Goal: Task Accomplishment & Management: Manage account settings

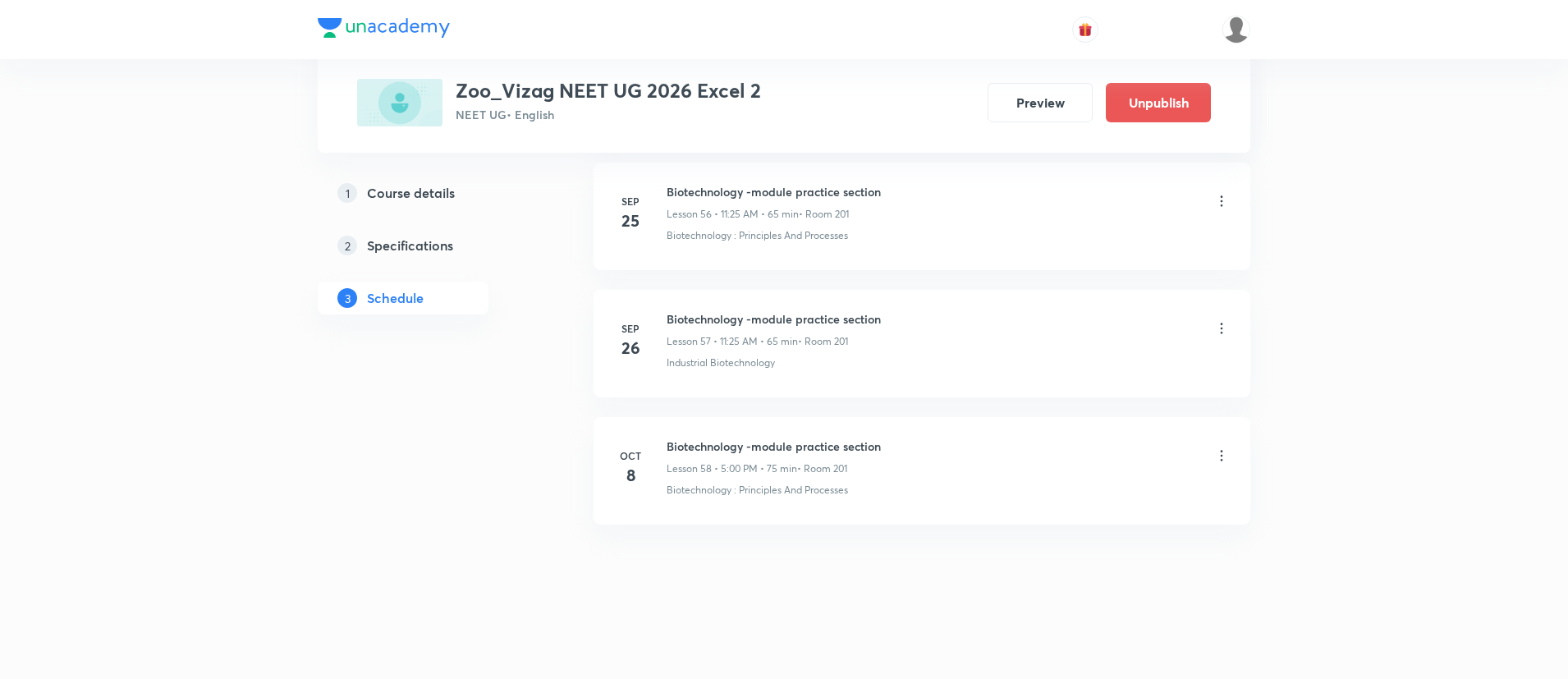
click at [1220, 458] on icon at bounding box center [1221, 455] width 16 height 16
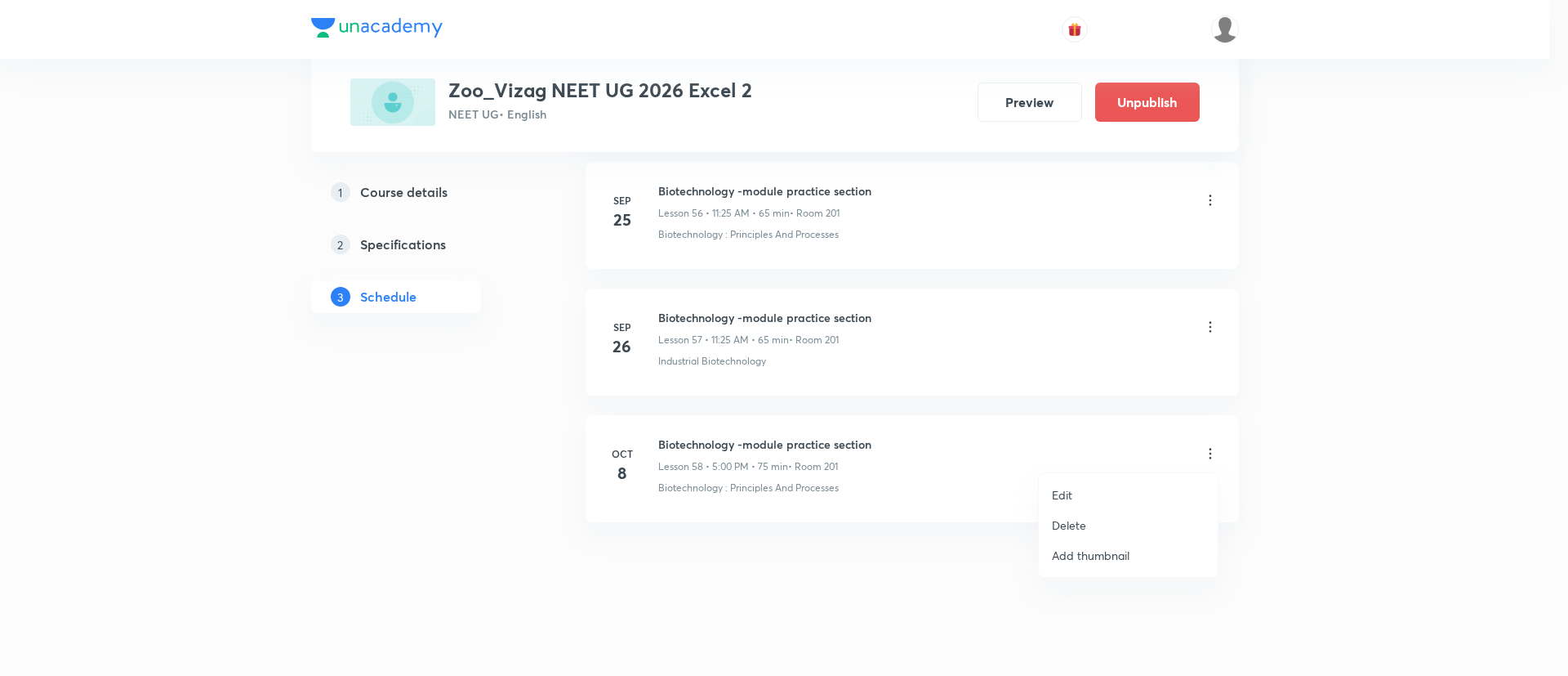
click at [1116, 513] on li "Delete" at bounding box center [1127, 525] width 179 height 31
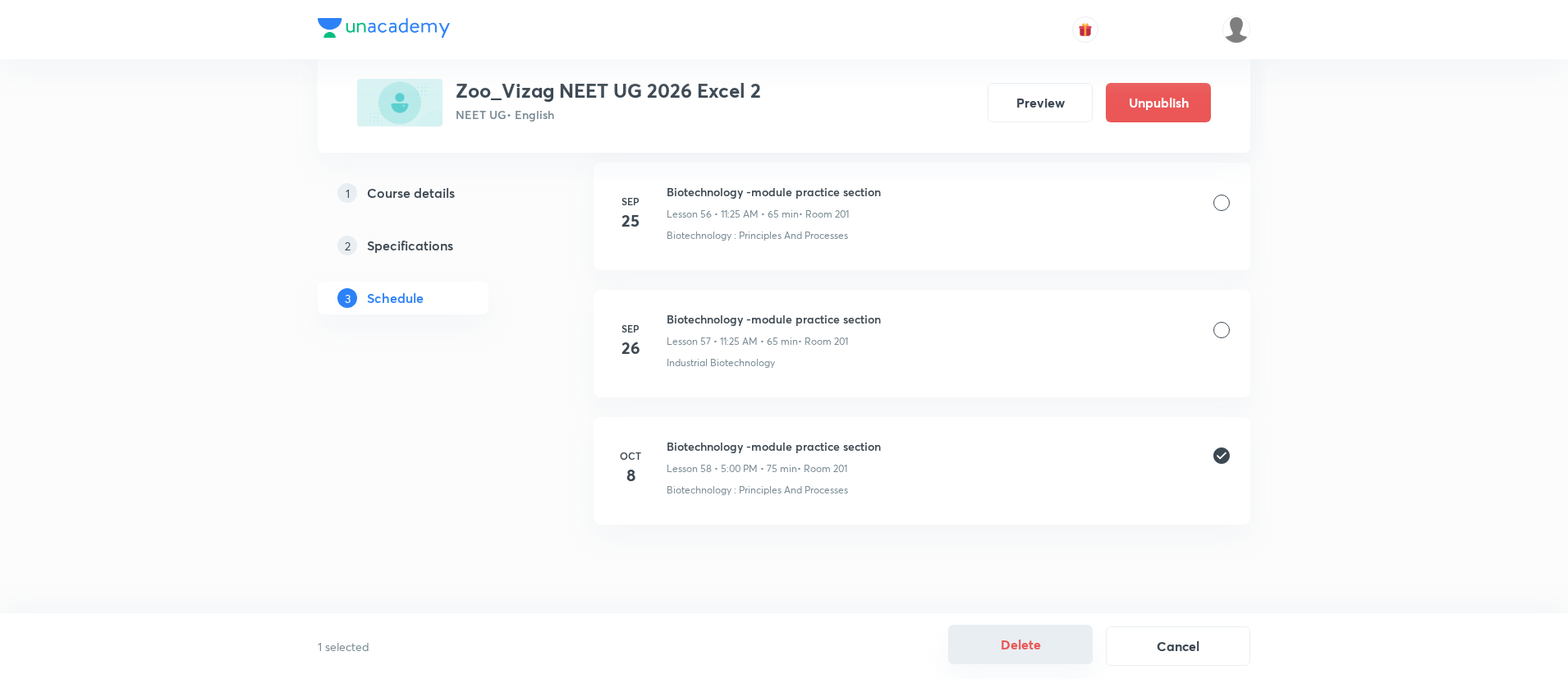
click at [1052, 654] on button "Delete" at bounding box center [1021, 644] width 145 height 39
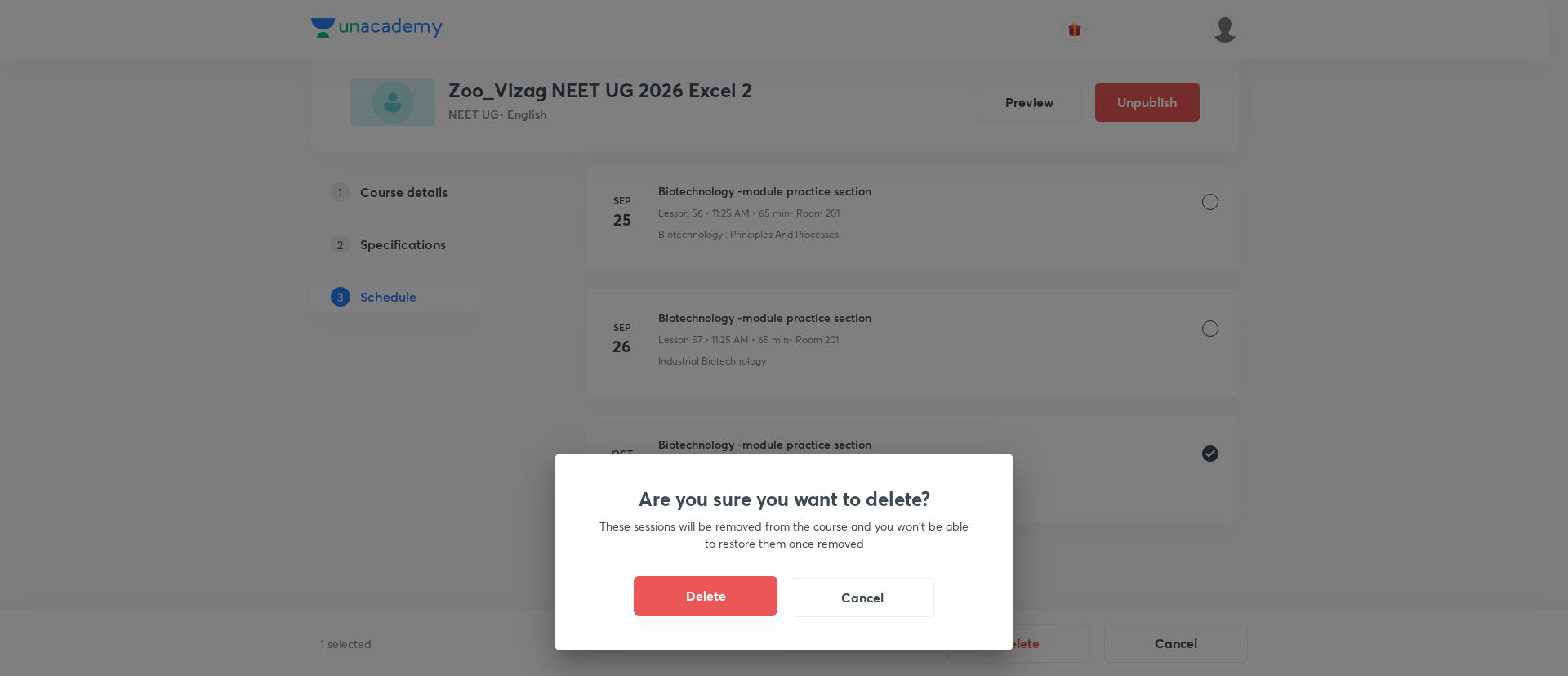
click at [670, 592] on button "Delete" at bounding box center [706, 595] width 144 height 39
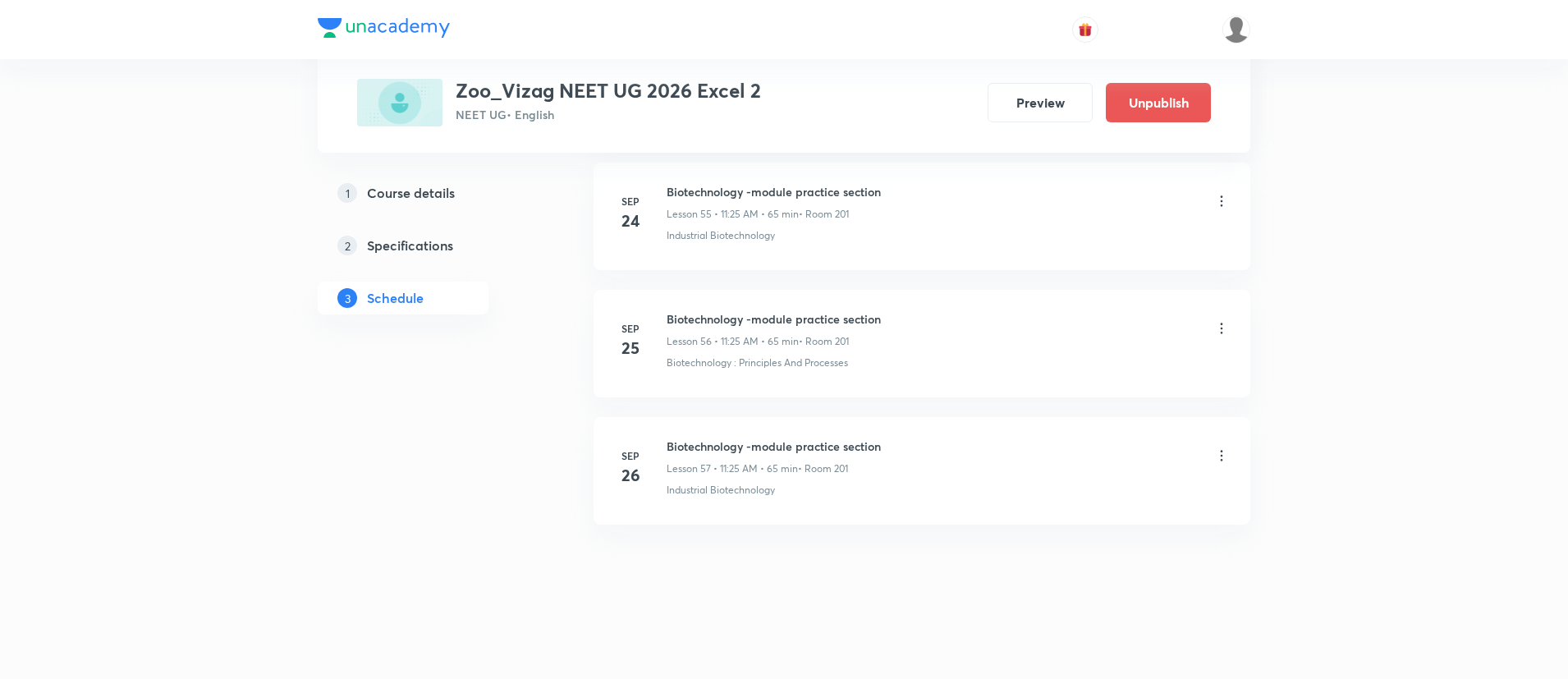
scroll to position [7888, 0]
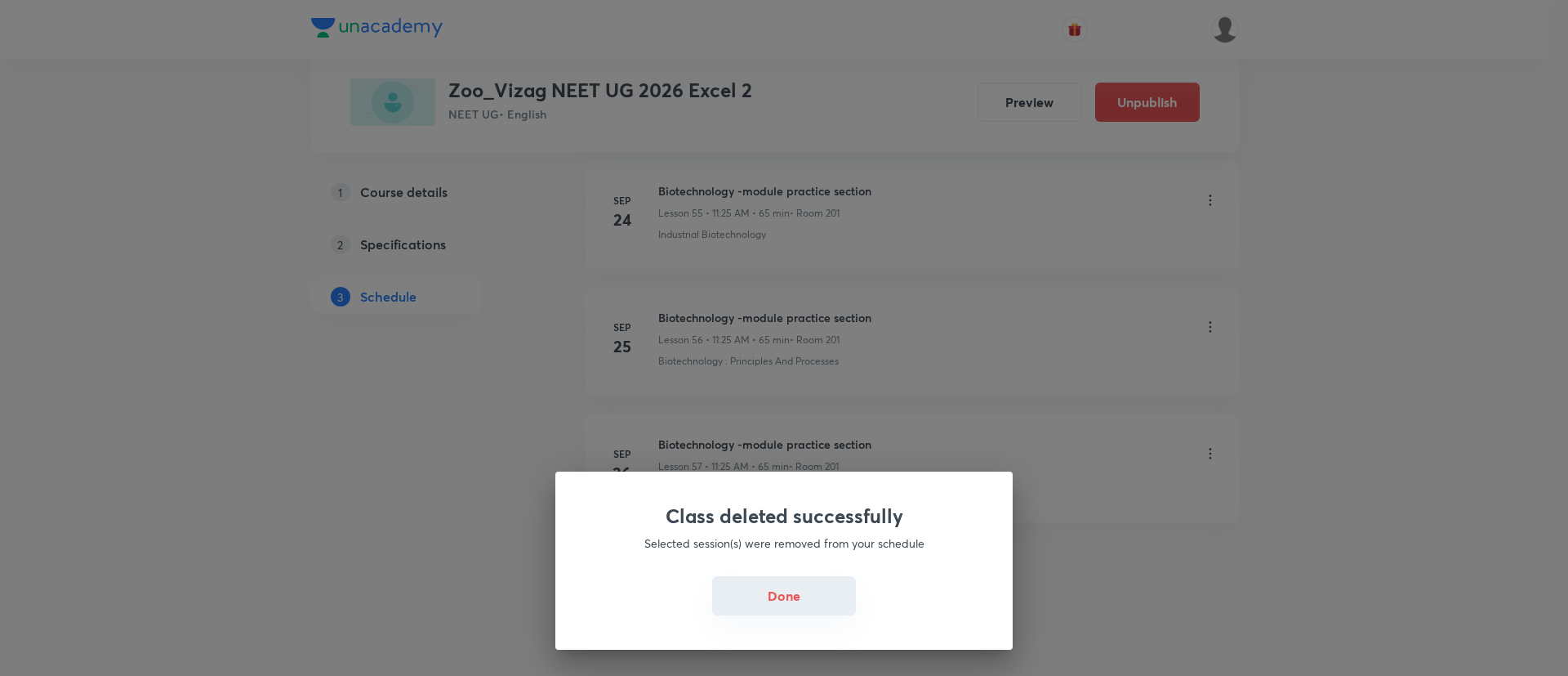
click at [755, 585] on button "Done" at bounding box center [784, 595] width 144 height 39
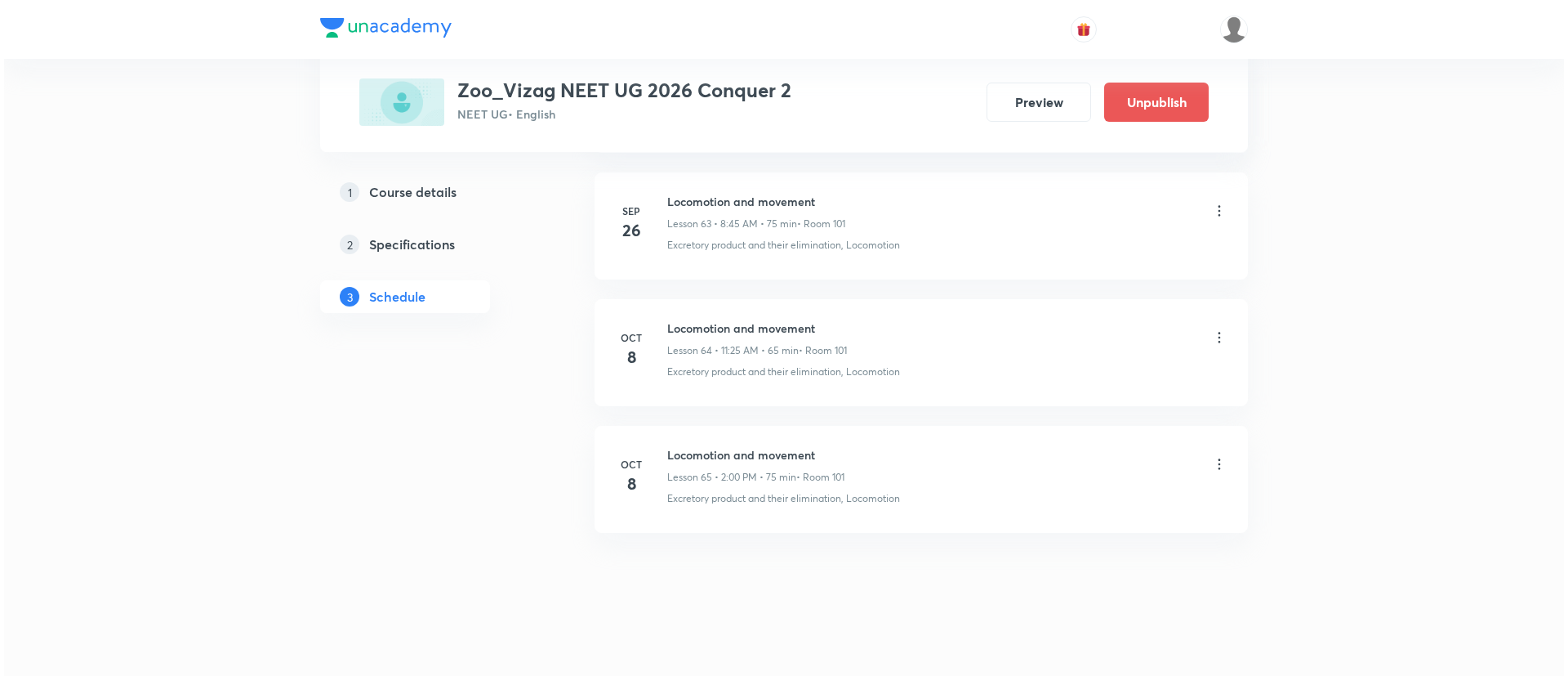
scroll to position [8866, 0]
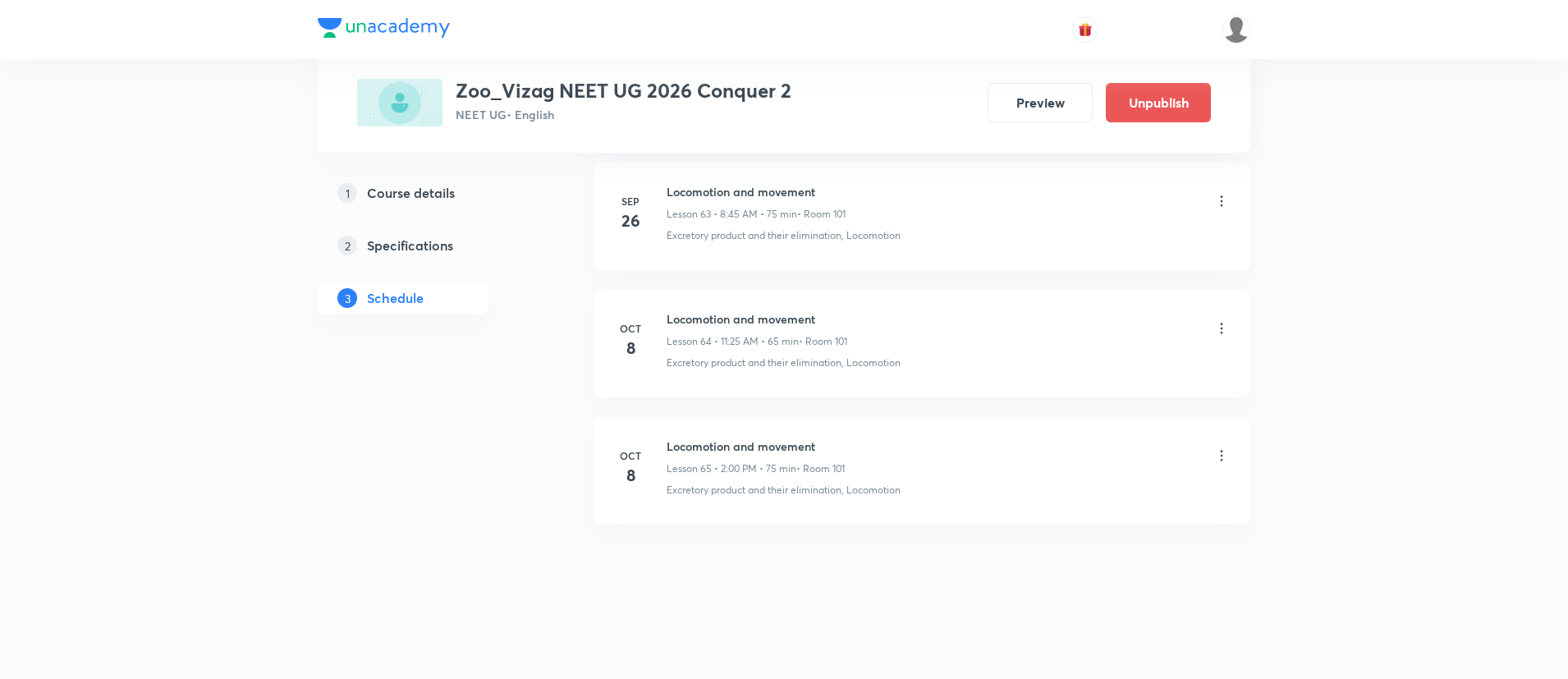
click at [1224, 457] on icon at bounding box center [1221, 455] width 16 height 16
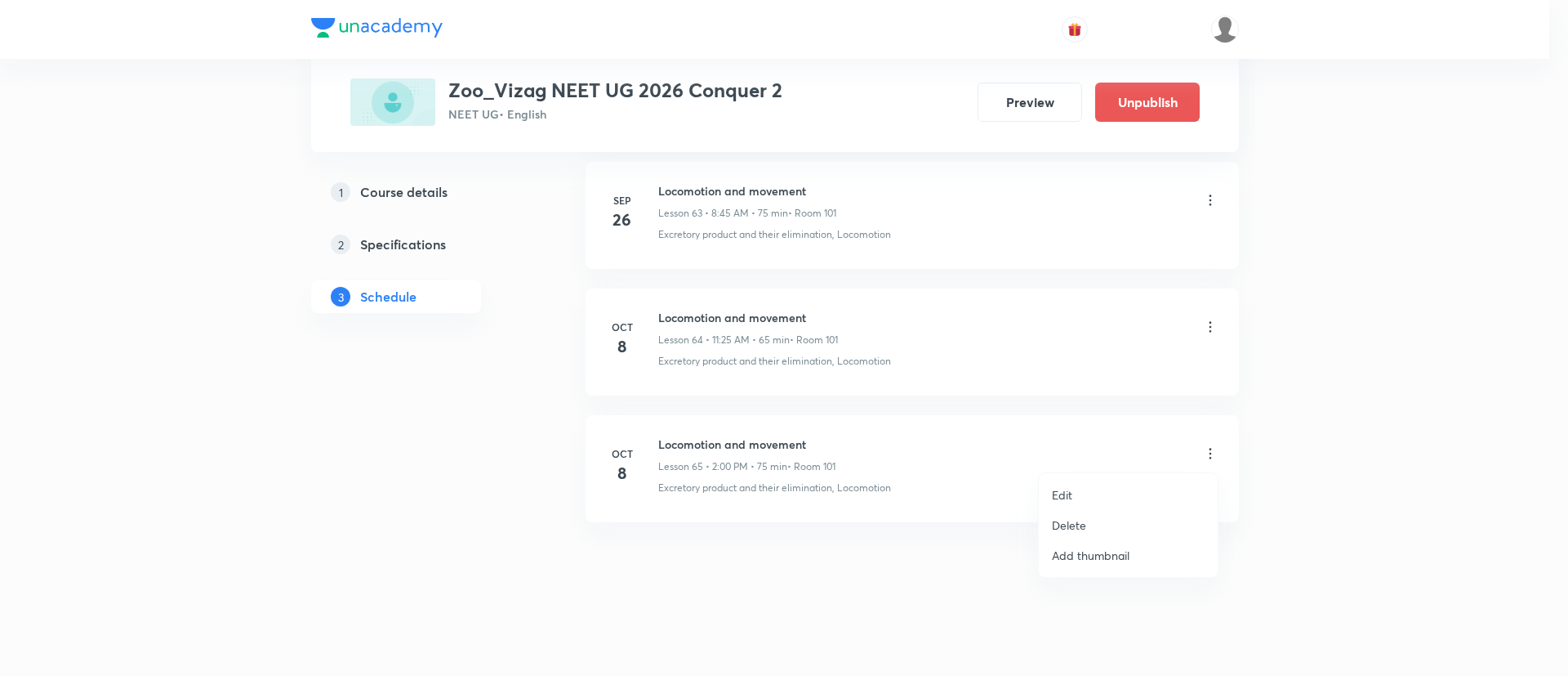
click at [1144, 483] on li "Edit" at bounding box center [1127, 494] width 179 height 31
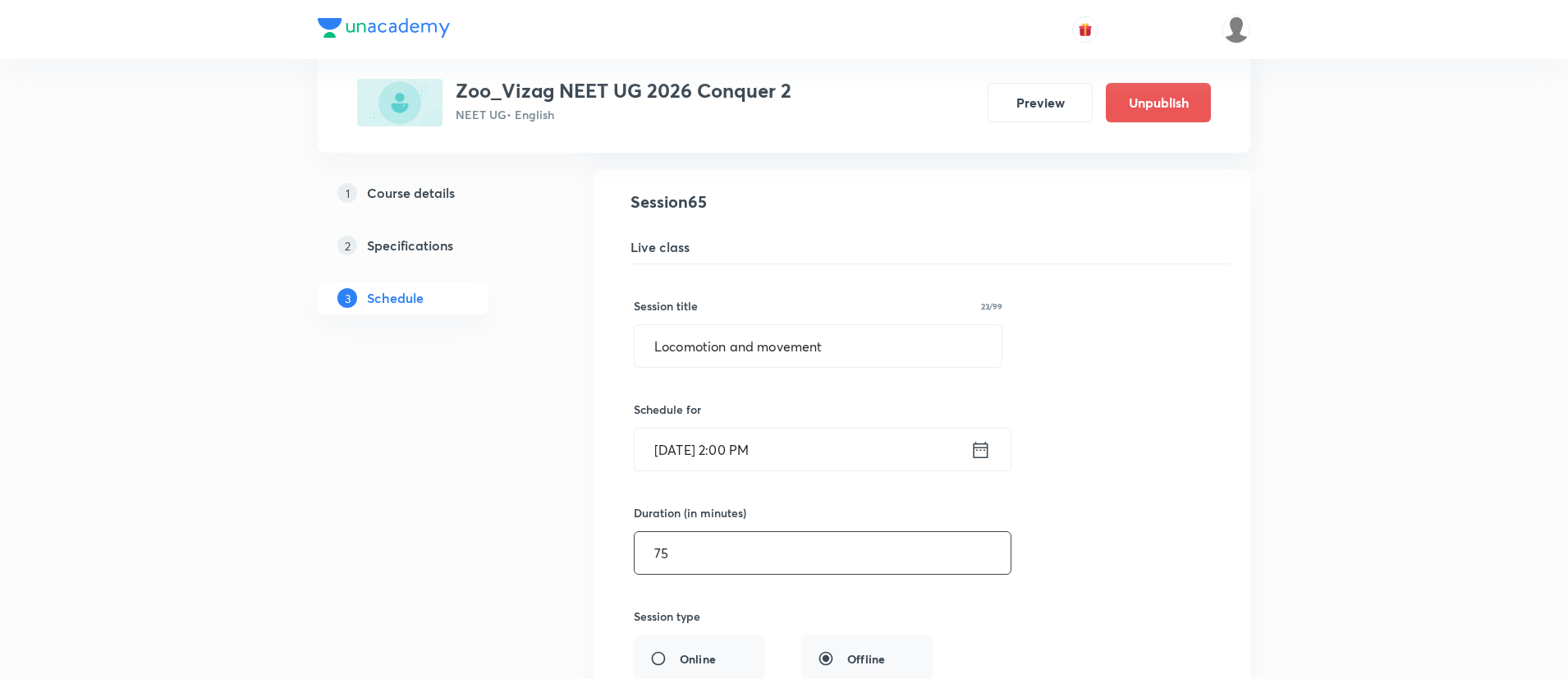
scroll to position [8664, 0]
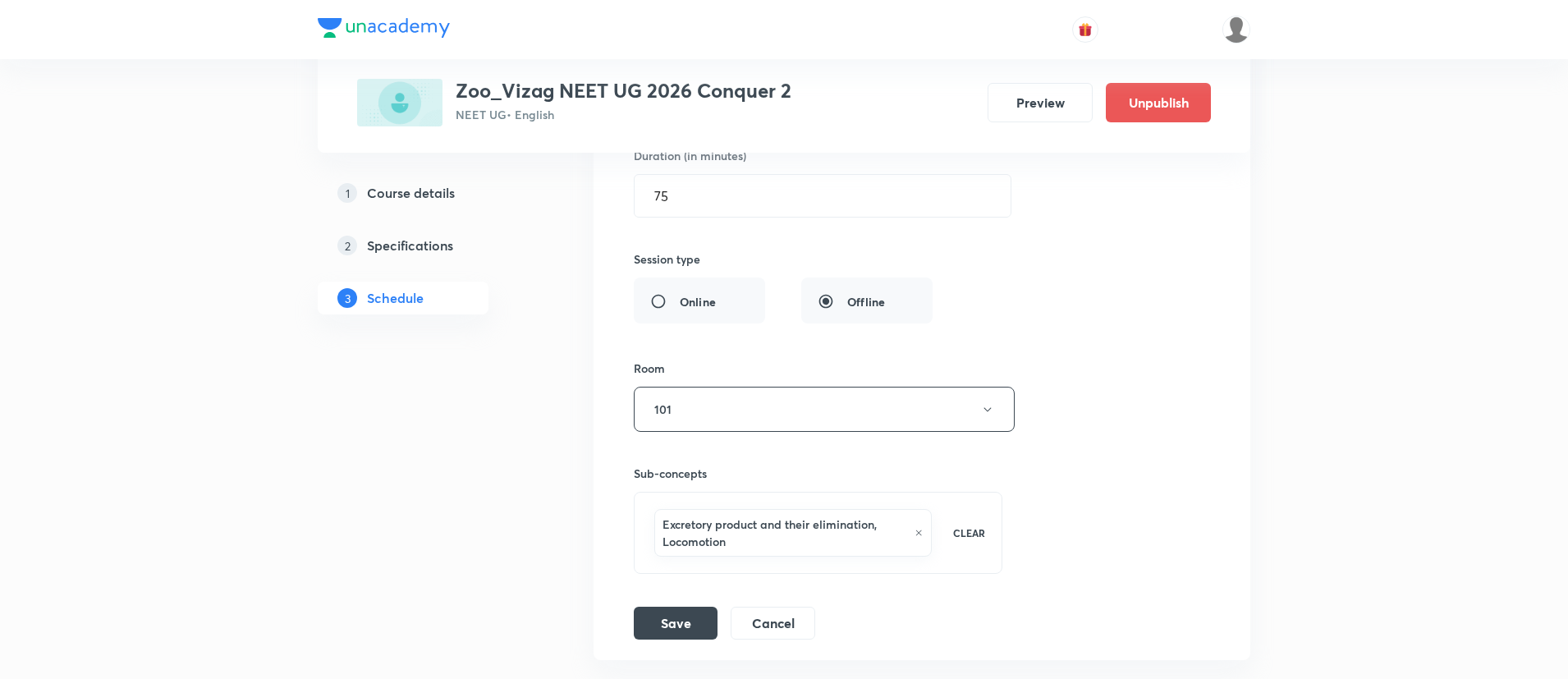
click at [921, 531] on icon at bounding box center [919, 532] width 9 height 10
click at [827, 503] on div "Select concepts that wil be covered in this session" at bounding box center [818, 515] width 369 height 46
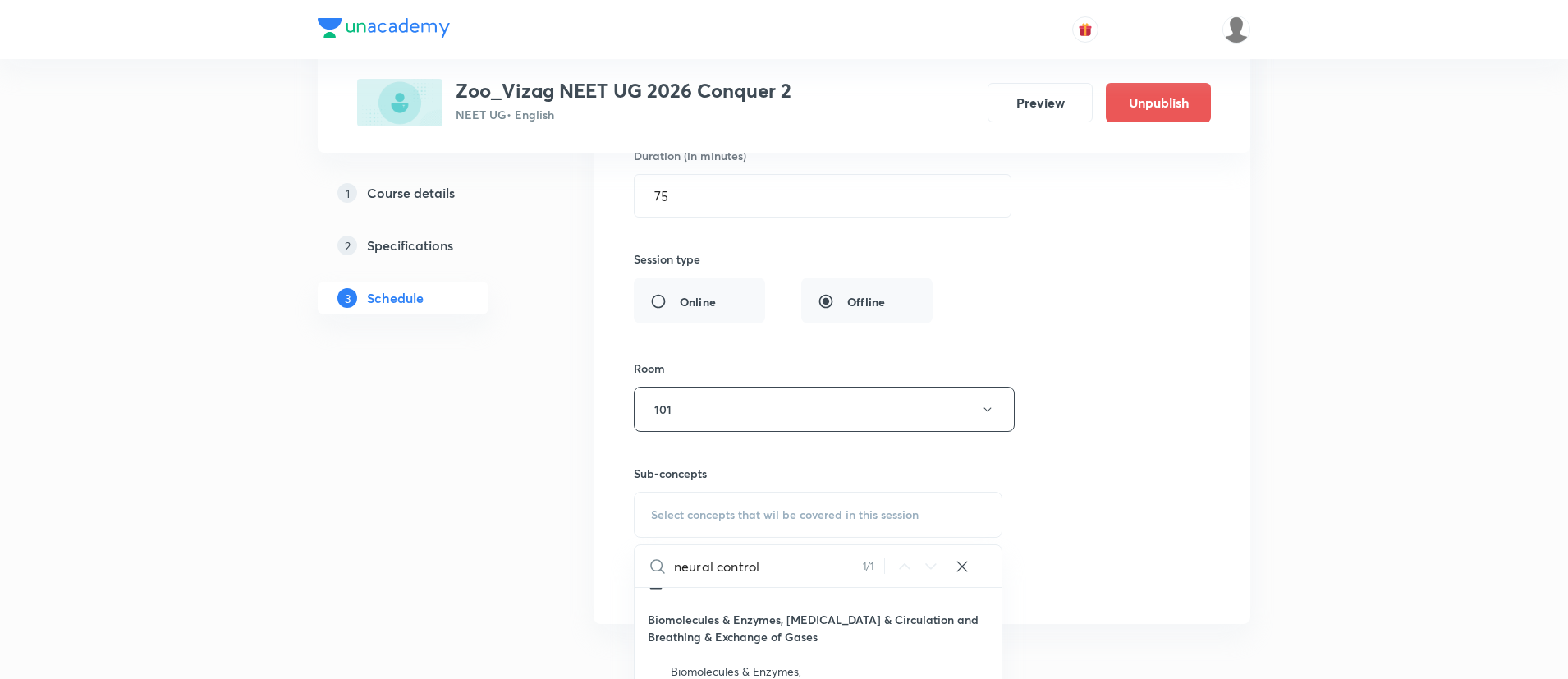
scroll to position [8861, 0]
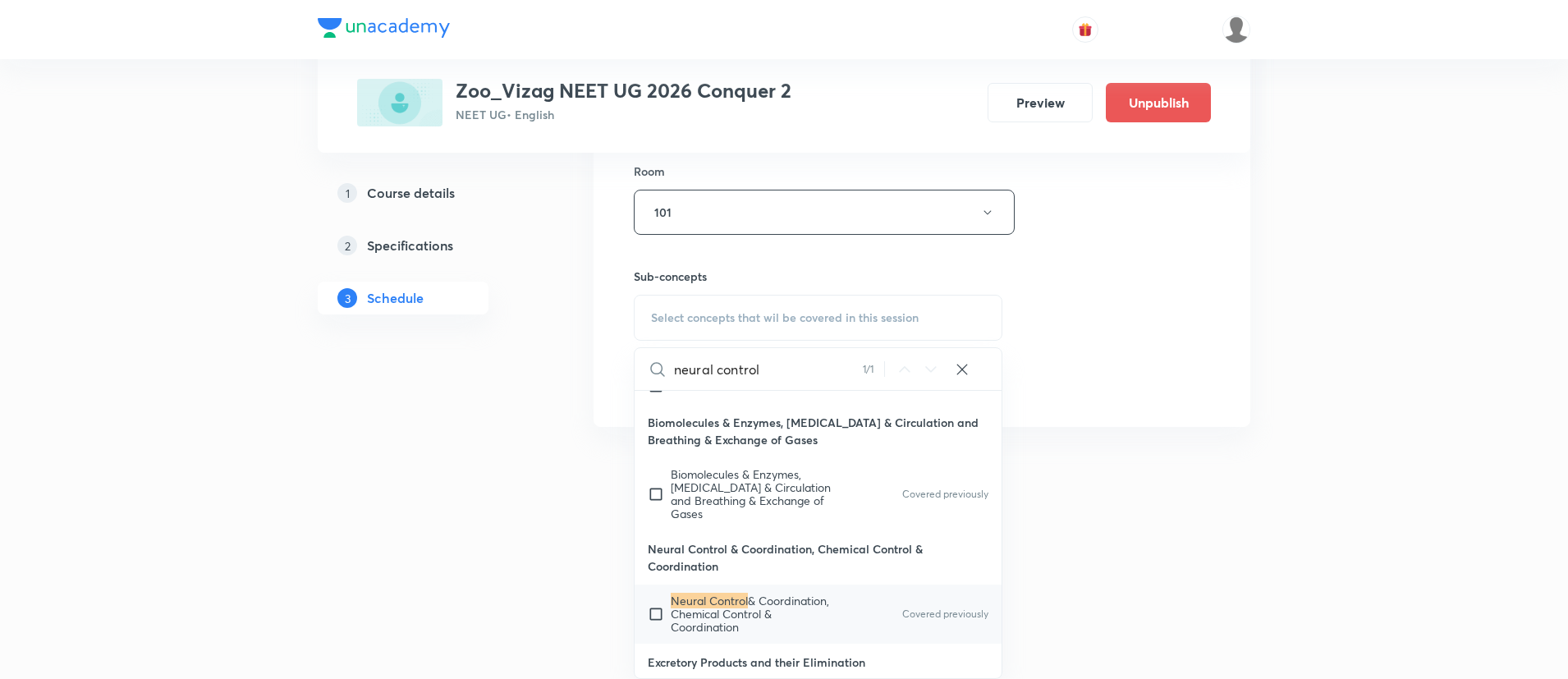
type input "neural control"
click at [813, 601] on span "& Coordination, Chemical Control & Coordination" at bounding box center [750, 613] width 159 height 42
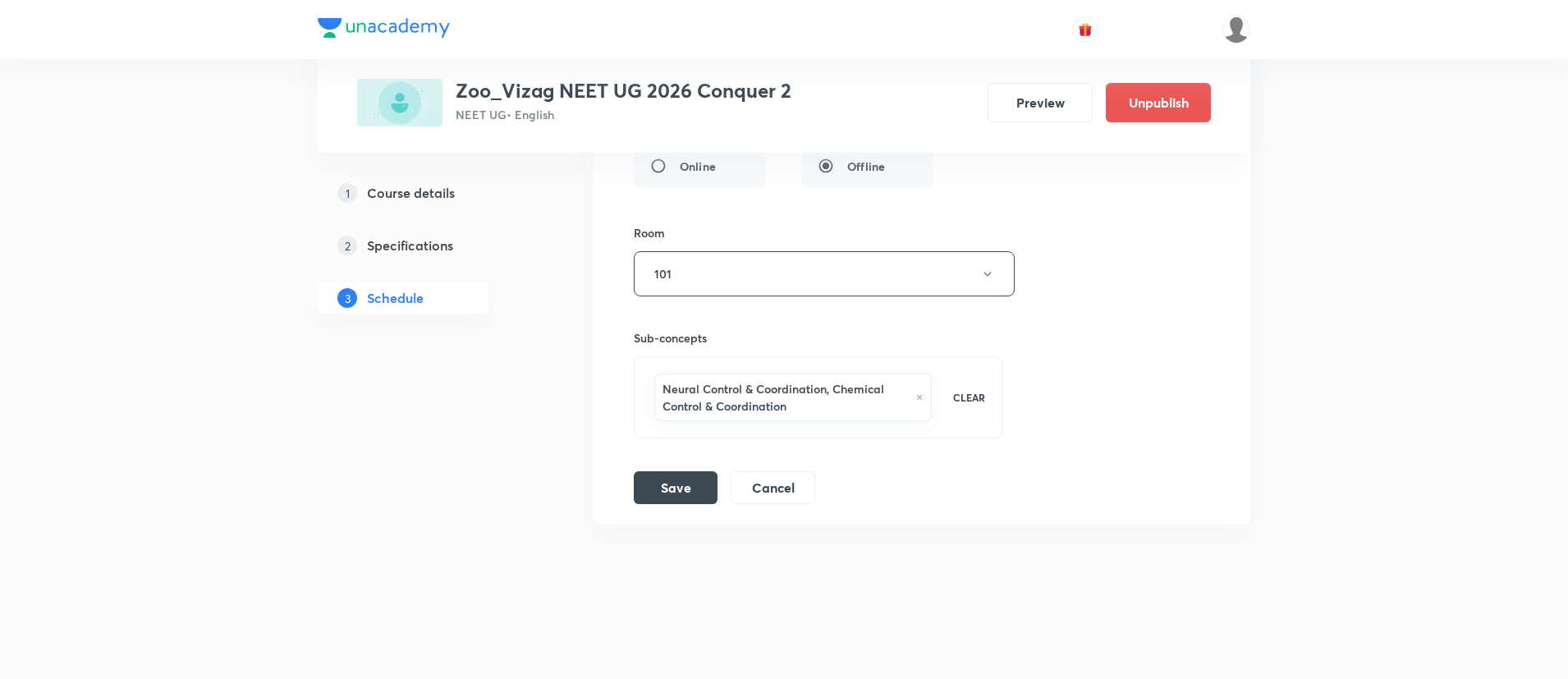
click at [1110, 374] on div "Session title 23/99 Locomotion and movement ​ Schedule for Oct 8, 2025, 2:00 PM…" at bounding box center [922, 137] width 576 height 732
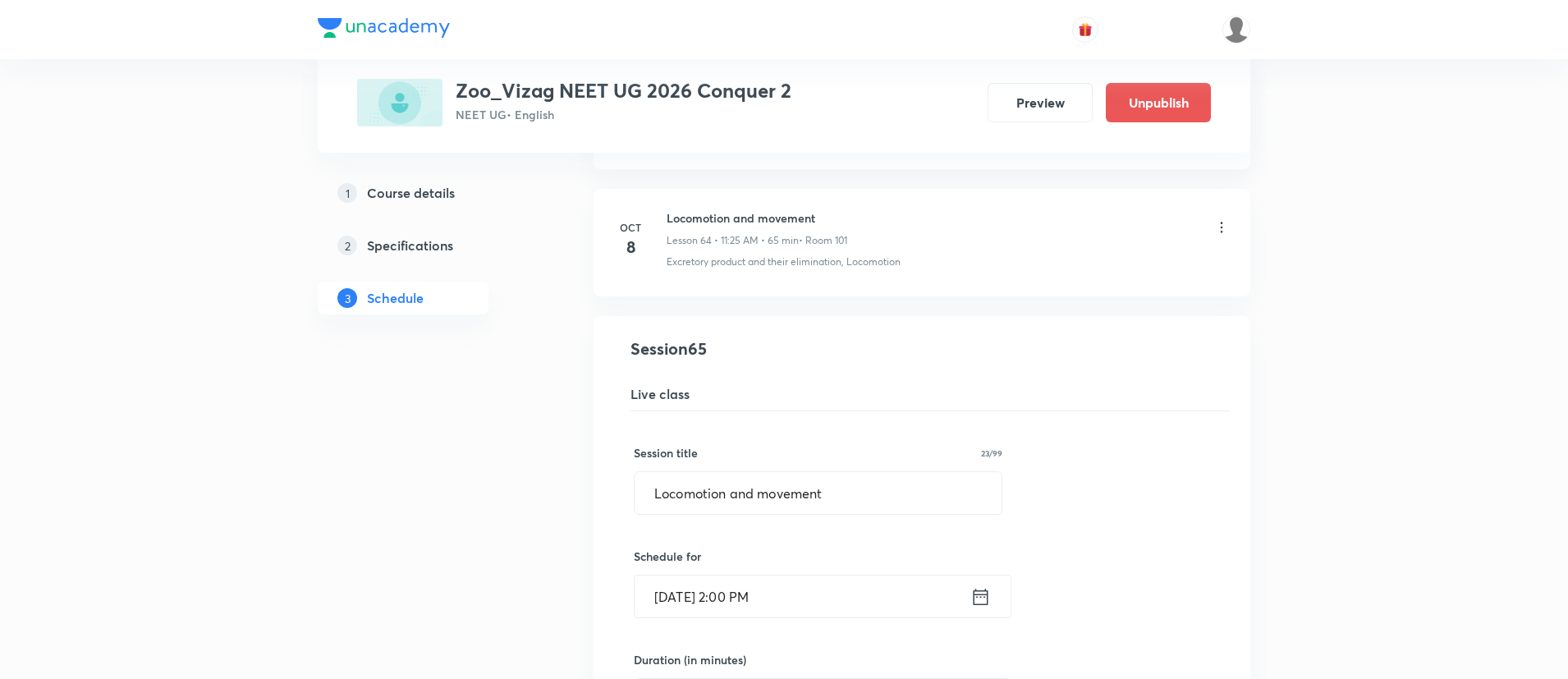
scroll to position [8160, 0]
click at [723, 510] on input "Locomotion and movement" at bounding box center [818, 493] width 367 height 42
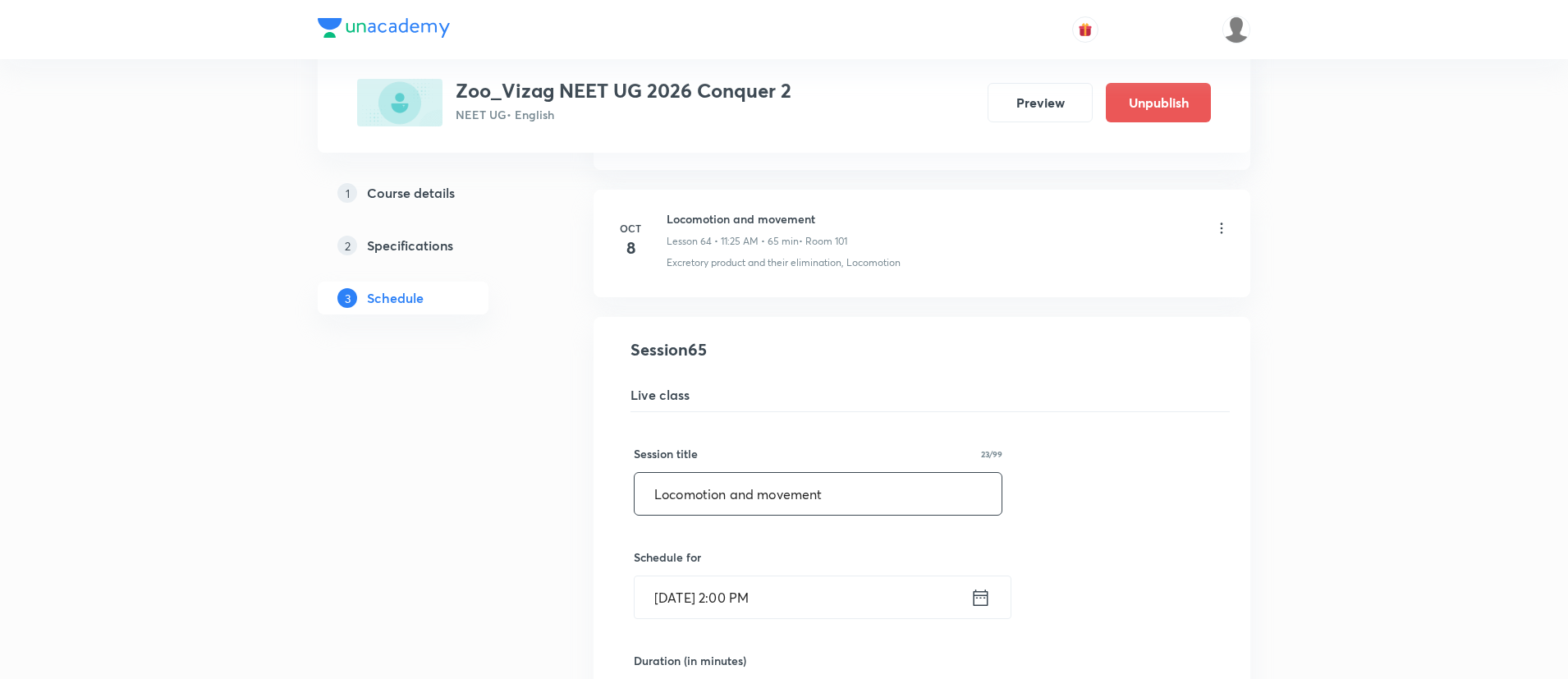
paste input "neural control and coordination"
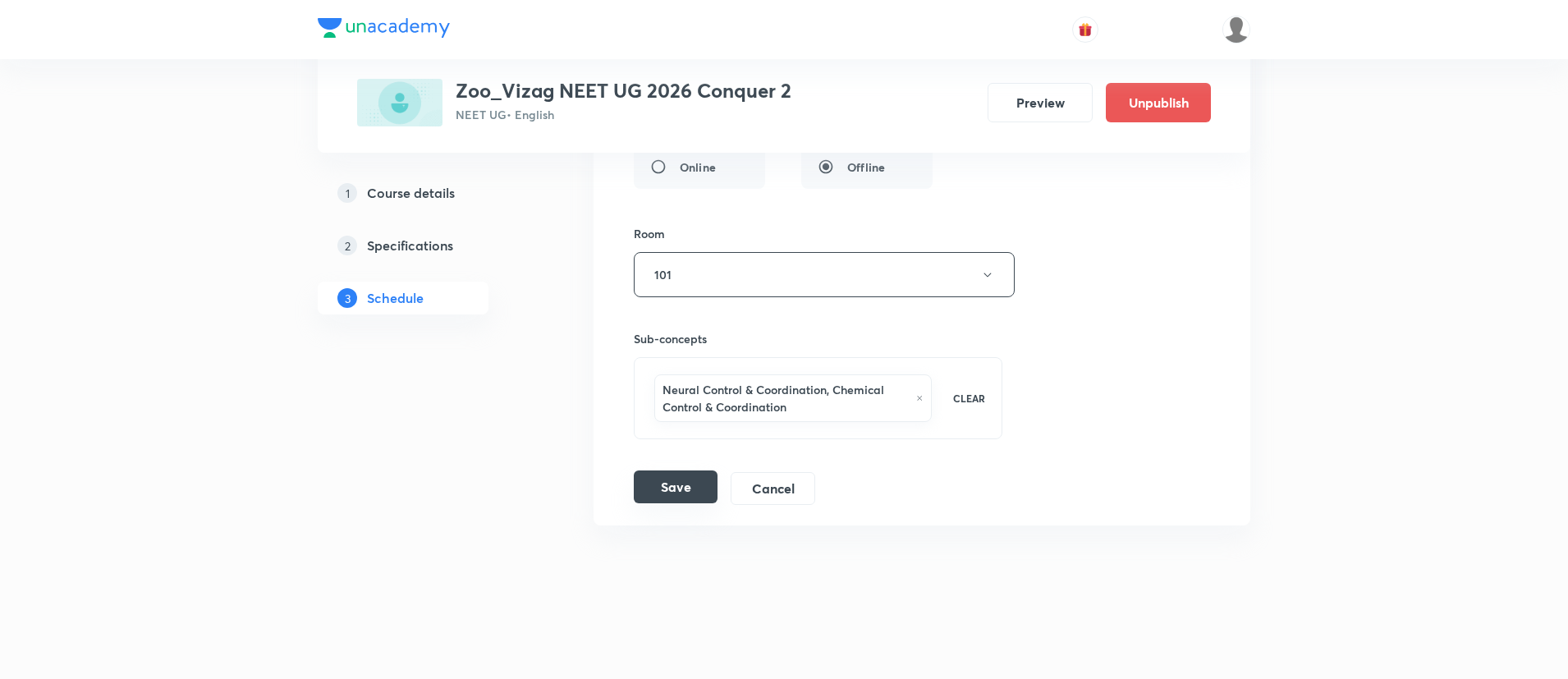
scroll to position [8800, 0]
type input "neural control and coordination"
click at [660, 483] on button "Save" at bounding box center [676, 486] width 84 height 33
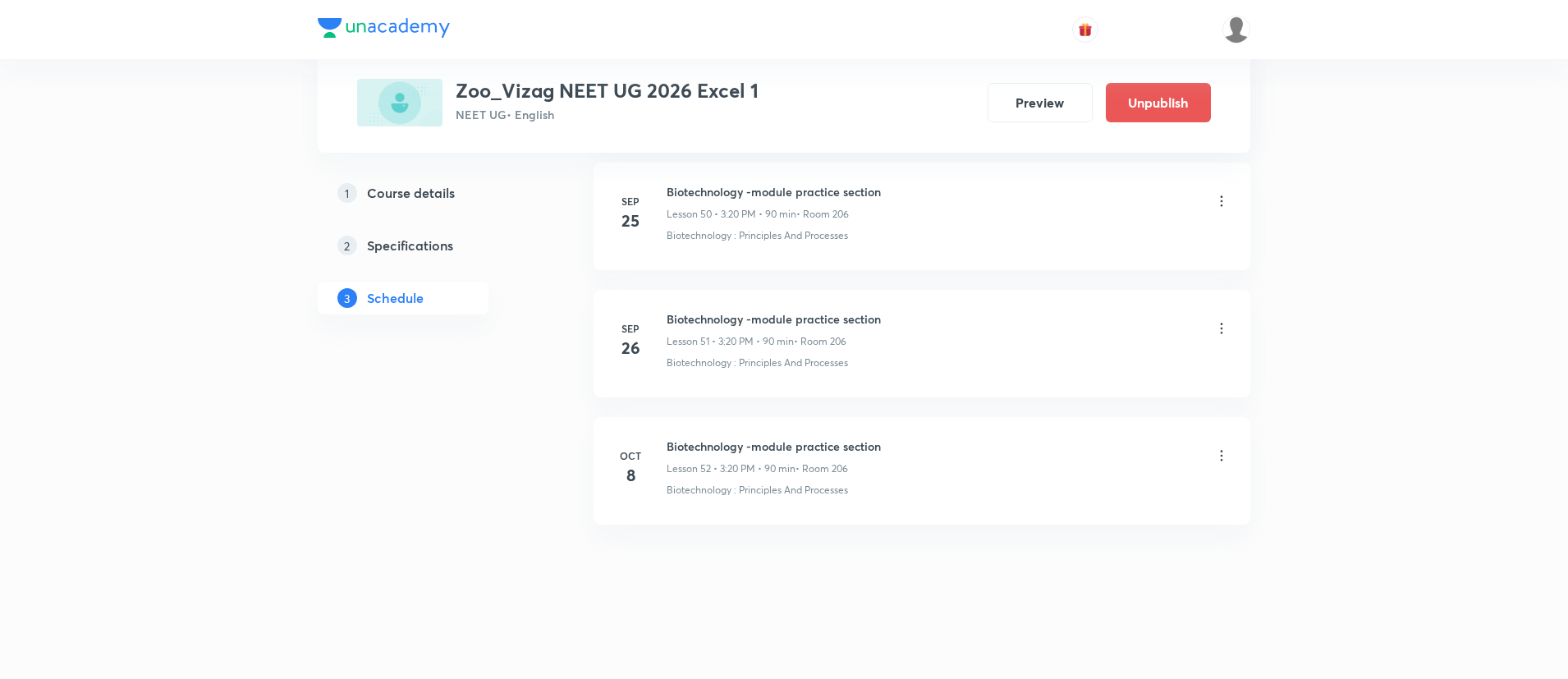
click at [1220, 454] on icon at bounding box center [1221, 455] width 16 height 16
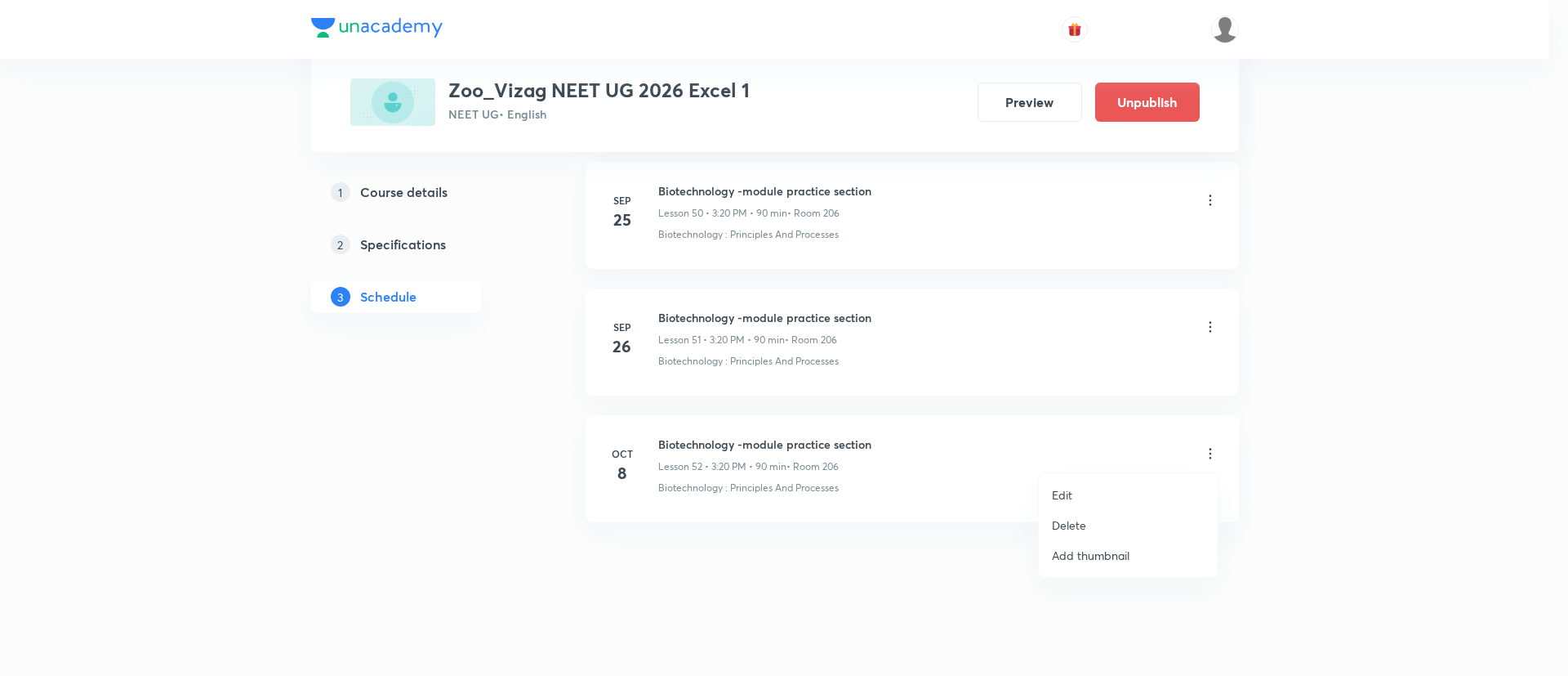
click at [1160, 473] on ul "Edit Delete Add thumbnail" at bounding box center [1127, 525] width 179 height 103
click at [1048, 488] on li "Edit" at bounding box center [1127, 494] width 179 height 31
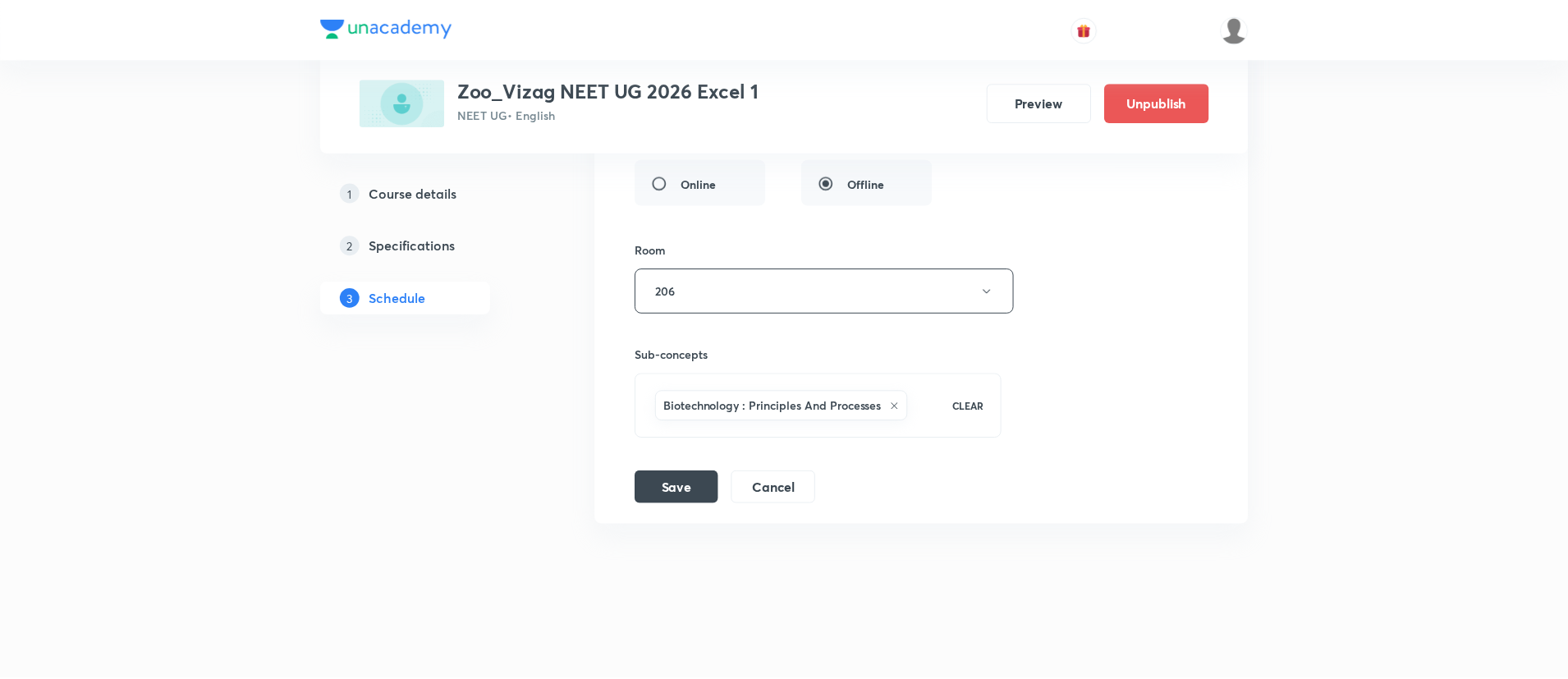
scroll to position [7129, 0]
click at [891, 407] on icon at bounding box center [895, 406] width 10 height 10
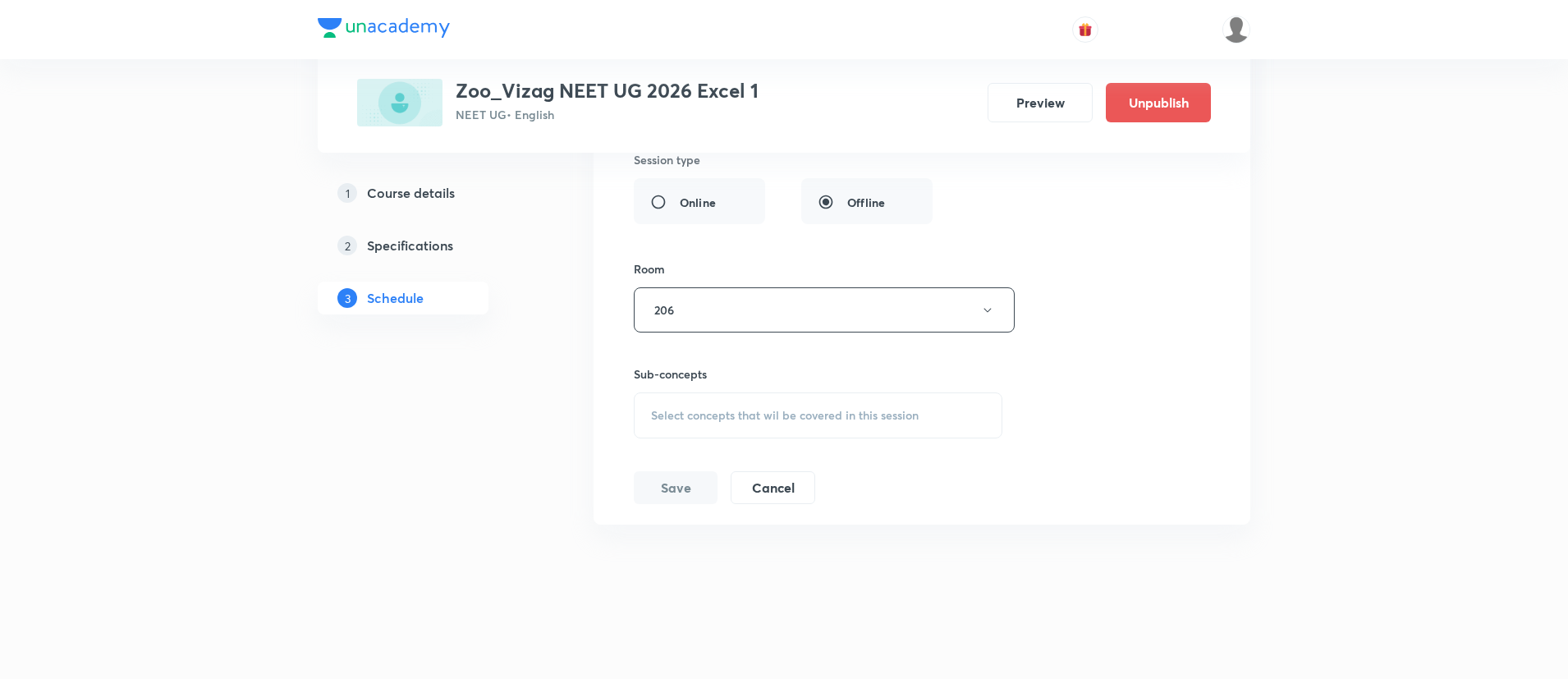
click at [856, 401] on div "Select concepts that wil be covered in this session" at bounding box center [818, 415] width 369 height 46
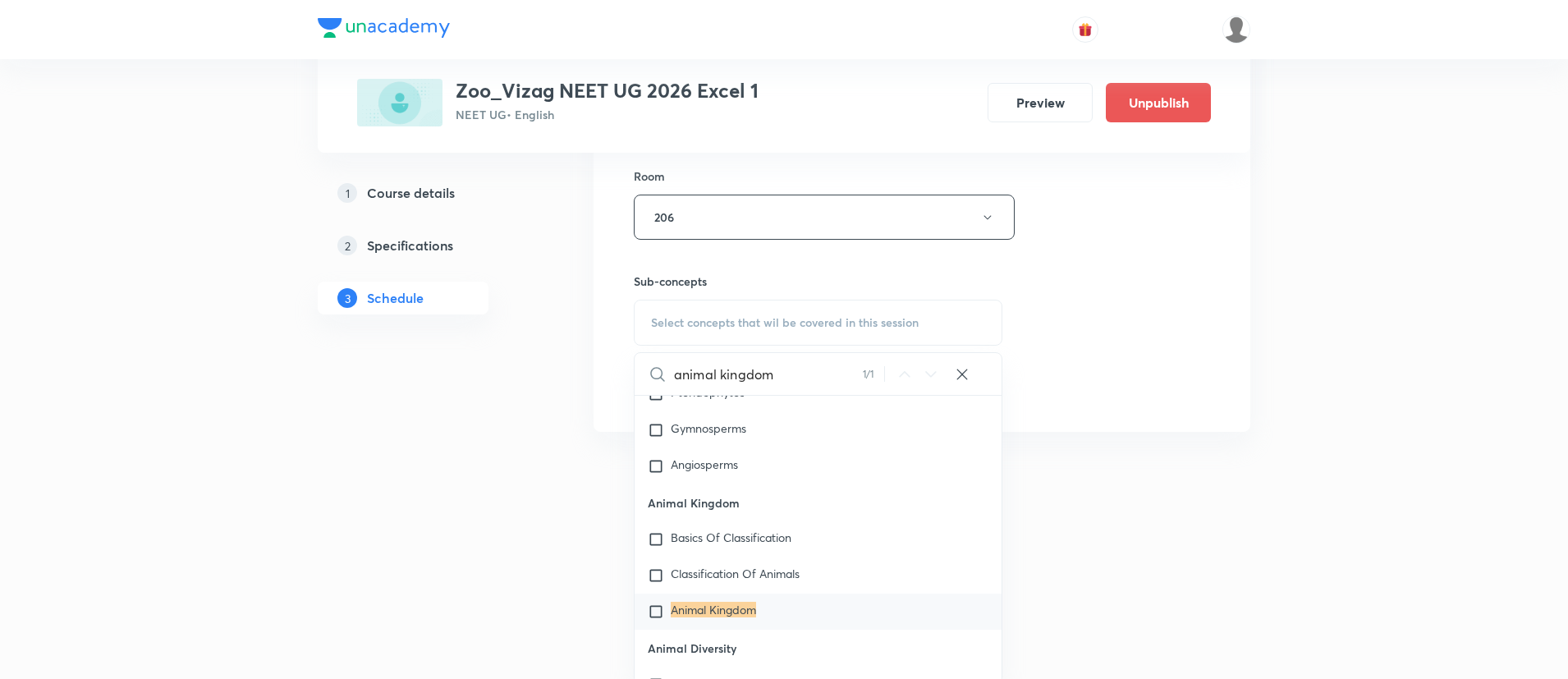
scroll to position [1158, 0]
type input "animal kingdom"
click at [763, 596] on div "Animal Kingdom" at bounding box center [818, 607] width 367 height 36
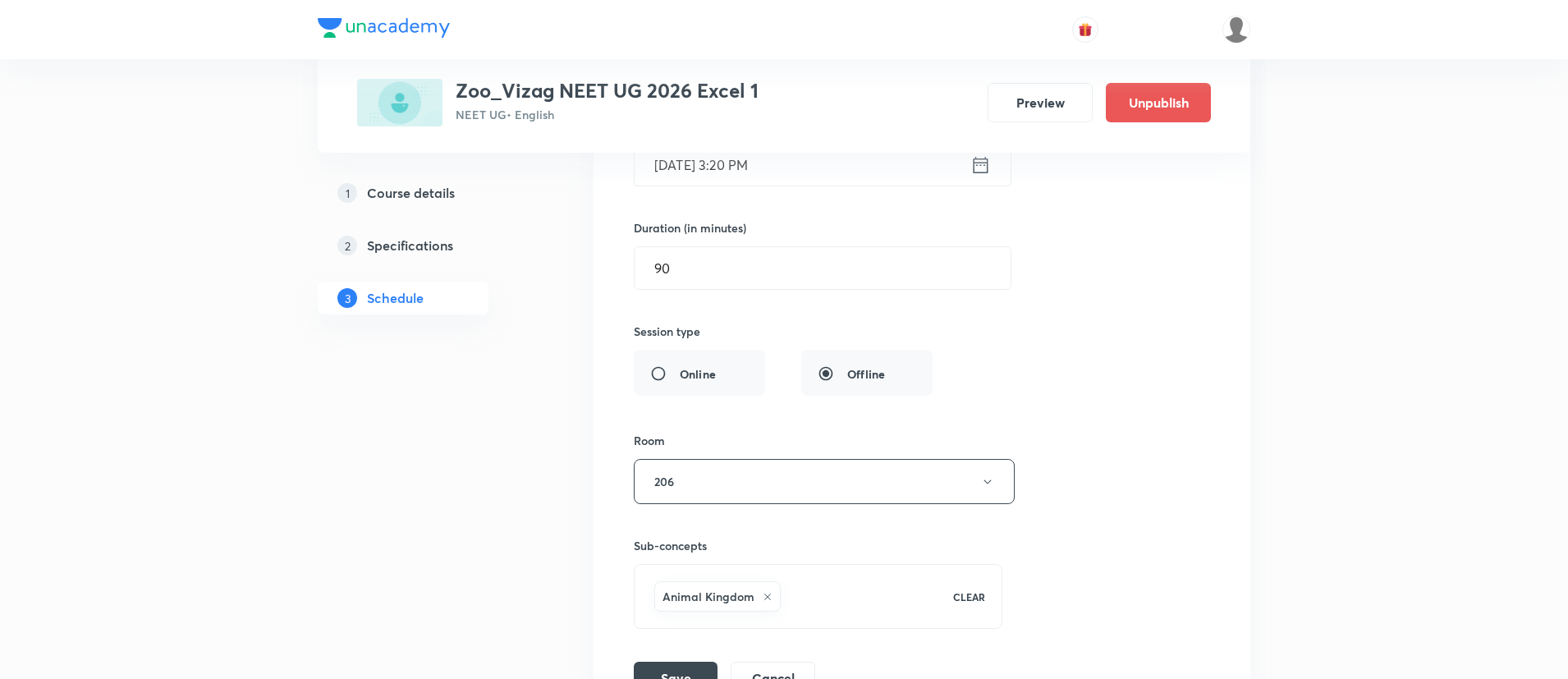
scroll to position [6661, 0]
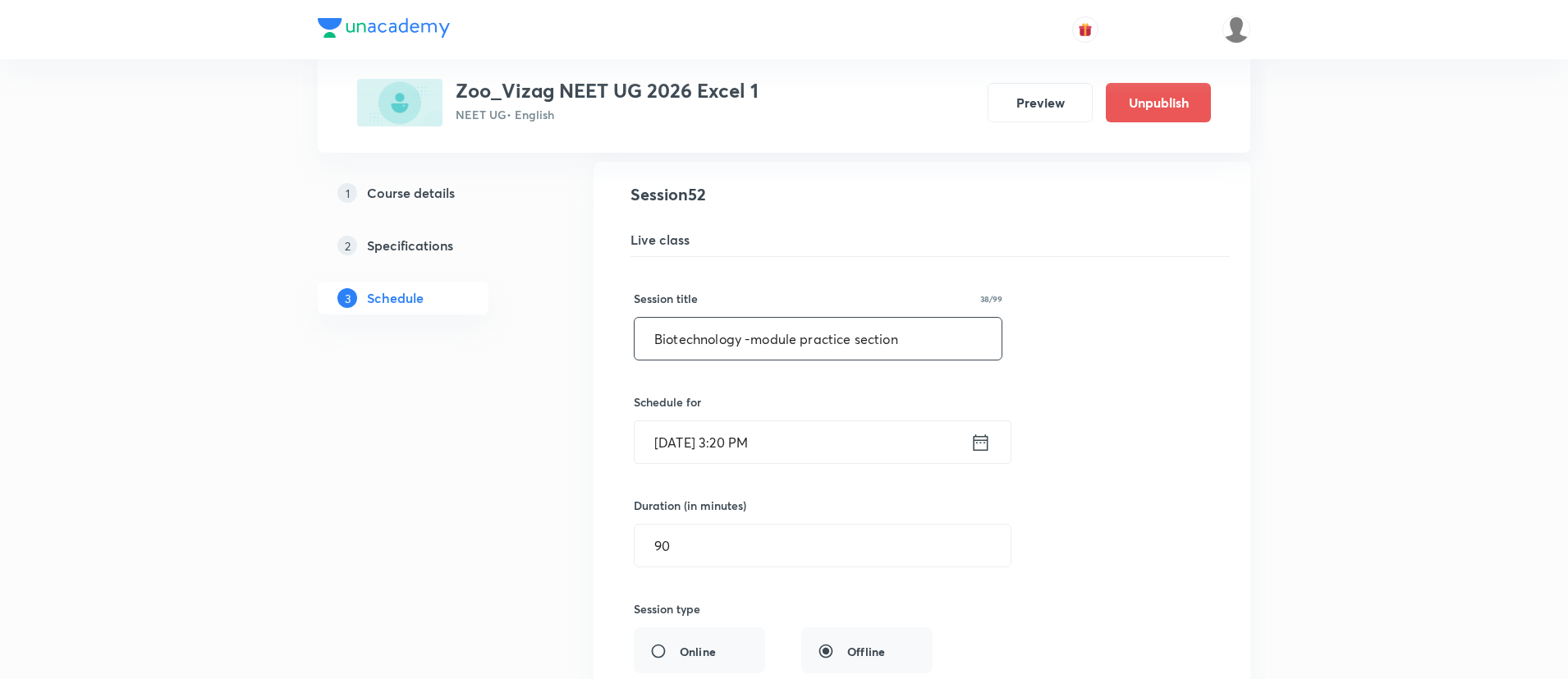
click at [819, 348] on input "Biotechnology -module practice section" at bounding box center [818, 338] width 367 height 42
paste input "animal kingdom revis"
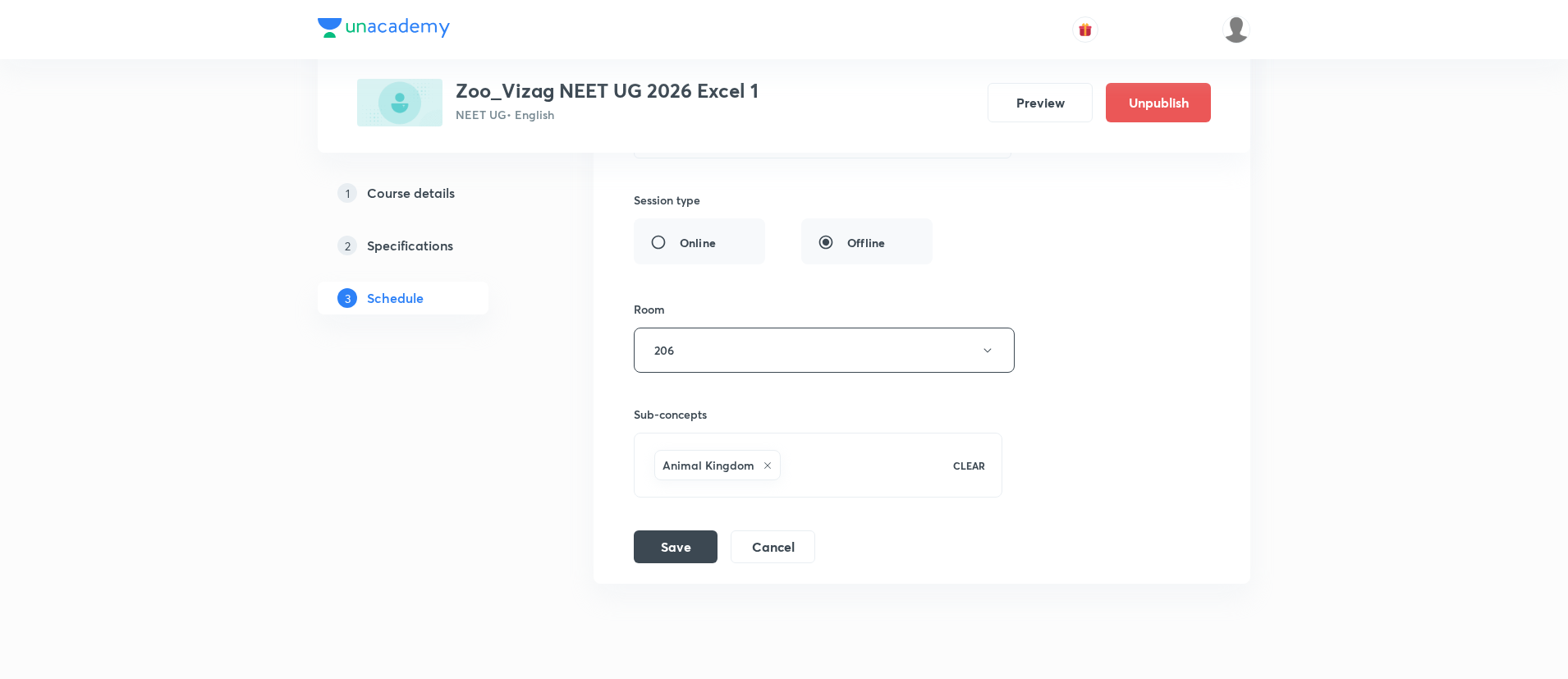
scroll to position [7112, 0]
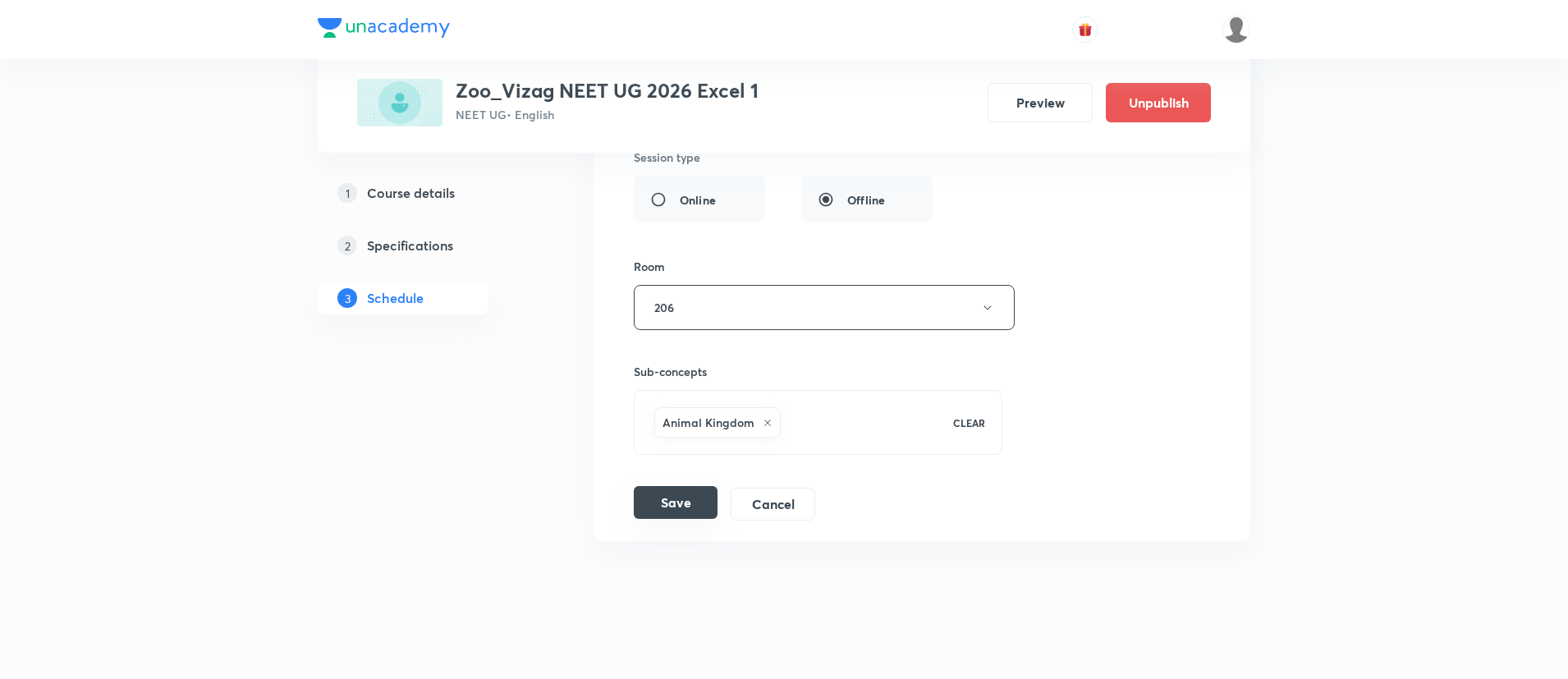
type input "animal kingdom revision"
click at [666, 500] on button "Save" at bounding box center [676, 502] width 84 height 33
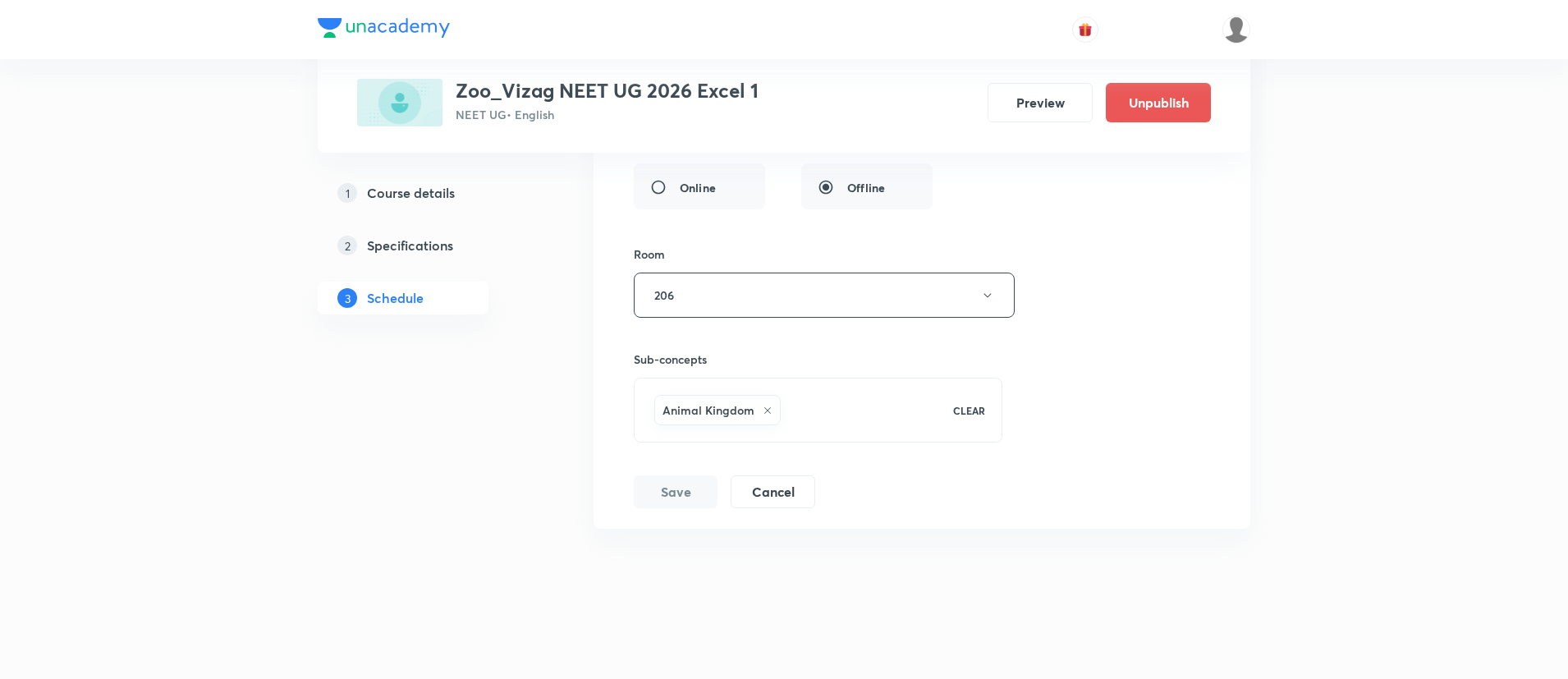
scroll to position [7129, 0]
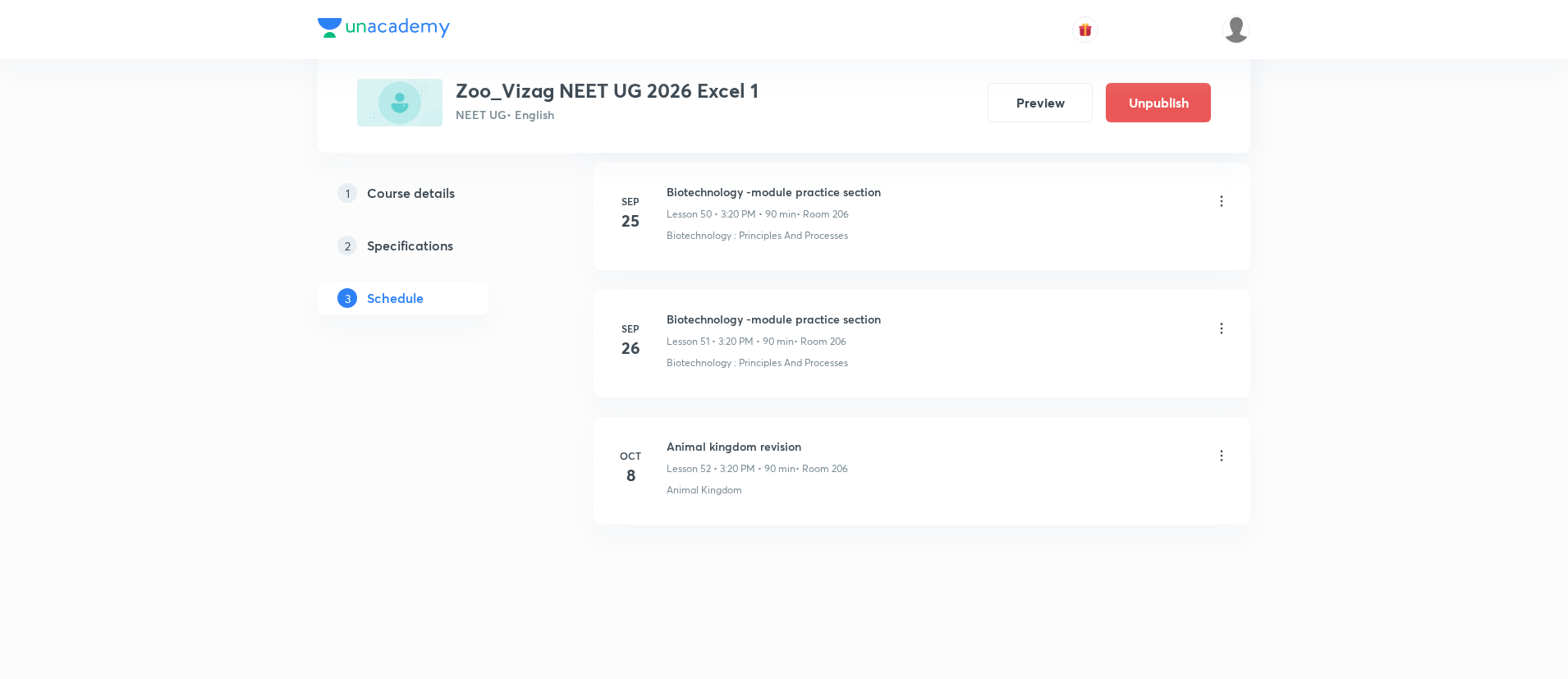
scroll to position [7252, 0]
